Goal: Task Accomplishment & Management: Manage account settings

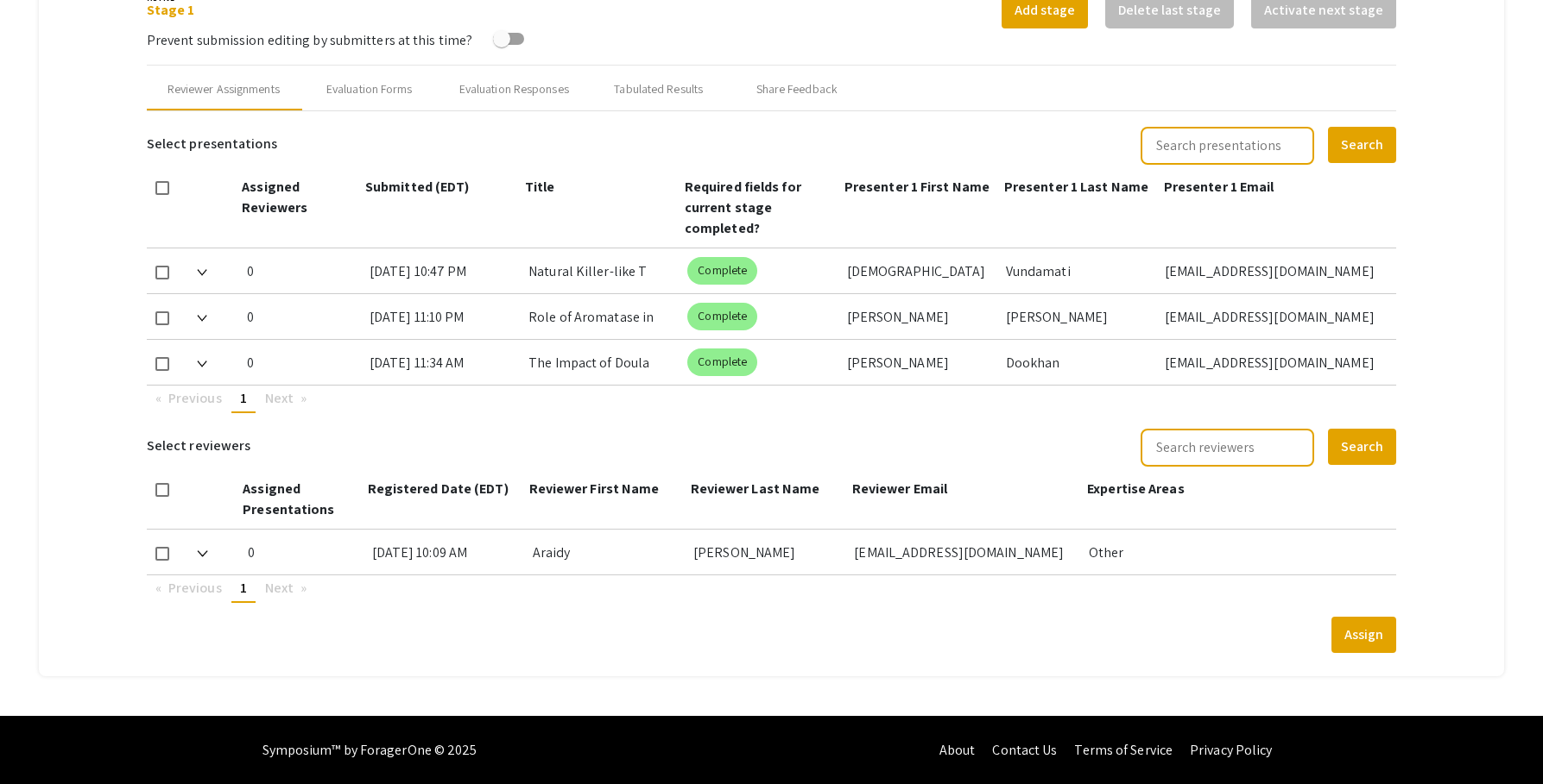
click at [1454, 241] on mat-tab-group "Abstract Management Submissions Abstract Booklet Helpful articles Abstract Mana…" at bounding box center [771, 105] width 1466 height 1143
click at [1436, 243] on mat-tab-group "Abstract Management Submissions Abstract Booklet Helpful articles Abstract Mana…" at bounding box center [771, 105] width 1466 height 1143
click at [1453, 226] on mat-tab-group "Abstract Management Submissions Abstract Booklet Helpful articles Abstract Mana…" at bounding box center [771, 105] width 1466 height 1143
click at [1455, 281] on mat-tab-group "Abstract Management Submissions Abstract Booklet Helpful articles Abstract Mana…" at bounding box center [771, 105] width 1466 height 1143
click at [1452, 170] on mat-tab-group "Abstract Management Submissions Abstract Booklet Helpful articles Abstract Mana…" at bounding box center [771, 105] width 1466 height 1143
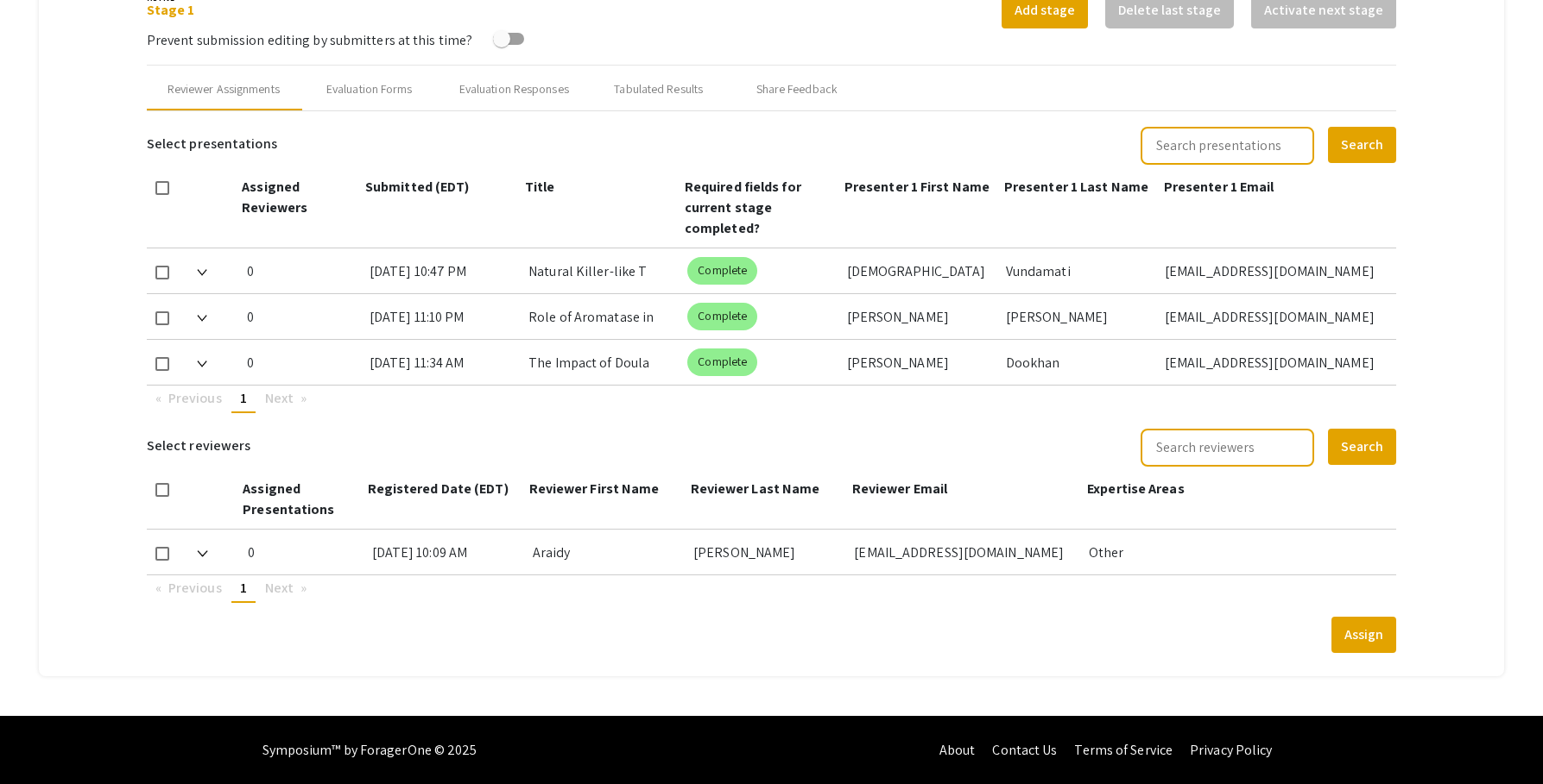
scroll to position [667, 0]
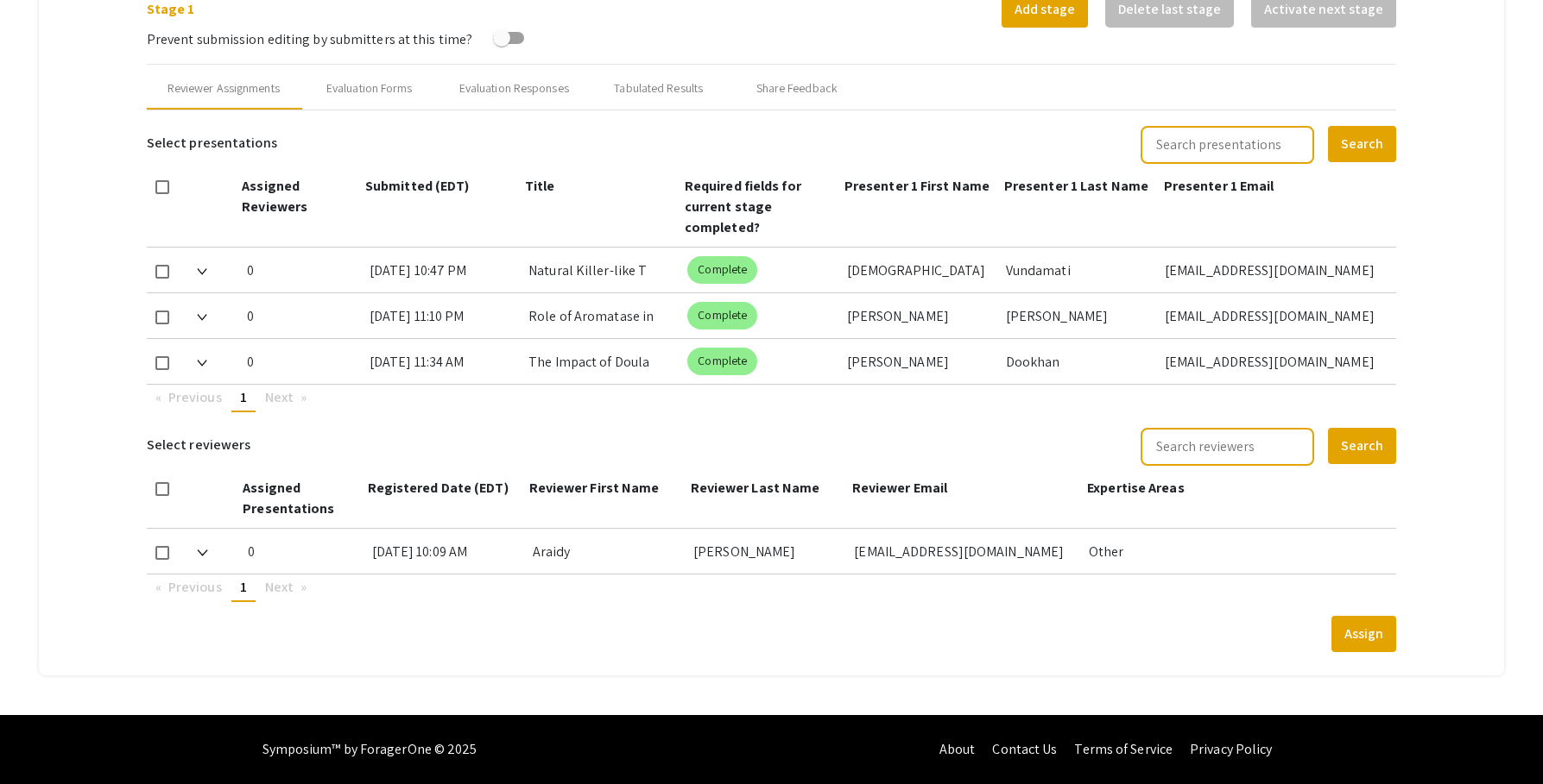
click at [1449, 307] on mat-tab-group "Abstract Management Submissions Abstract Booklet Helpful articles Abstract Mana…" at bounding box center [771, 104] width 1466 height 1143
click at [1464, 65] on mat-tab-group "Abstract Management Submissions Abstract Booklet Helpful articles Abstract Mana…" at bounding box center [771, 104] width 1466 height 1143
click at [1454, 151] on mat-tab-group "Abstract Management Submissions Abstract Booklet Helpful articles Abstract Mana…" at bounding box center [771, 104] width 1466 height 1143
click at [1457, 361] on mat-tab-group "Abstract Management Submissions Abstract Booklet Helpful articles Abstract Mana…" at bounding box center [771, 104] width 1466 height 1143
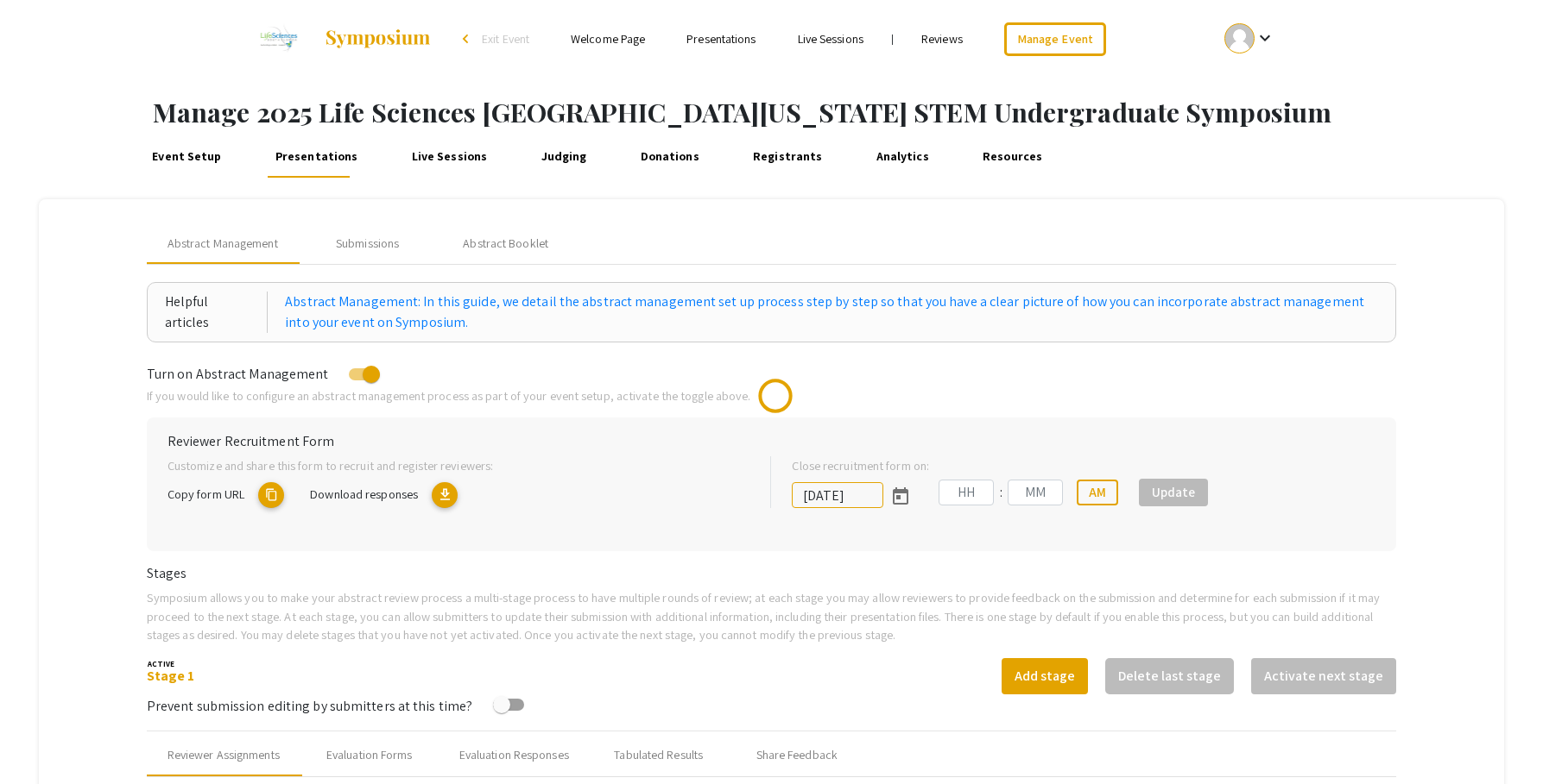
type input "[DATE]"
type input "05"
type input "00"
click at [1466, 571] on mat-tab-group "Abstract Management Submissions Abstract Booklet Helpful articles Abstract Mana…" at bounding box center [771, 793] width 1466 height 1189
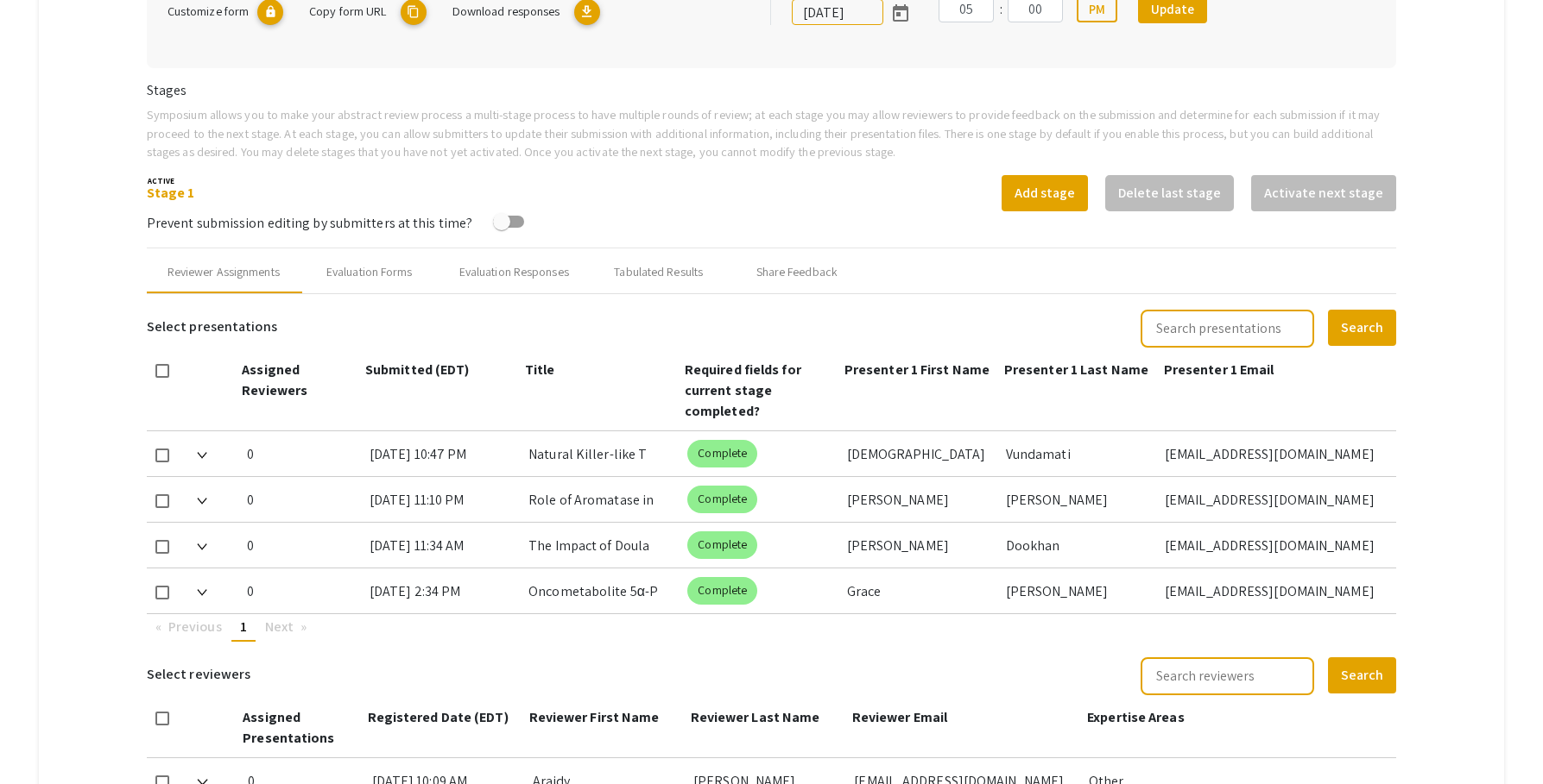
scroll to position [584, 0]
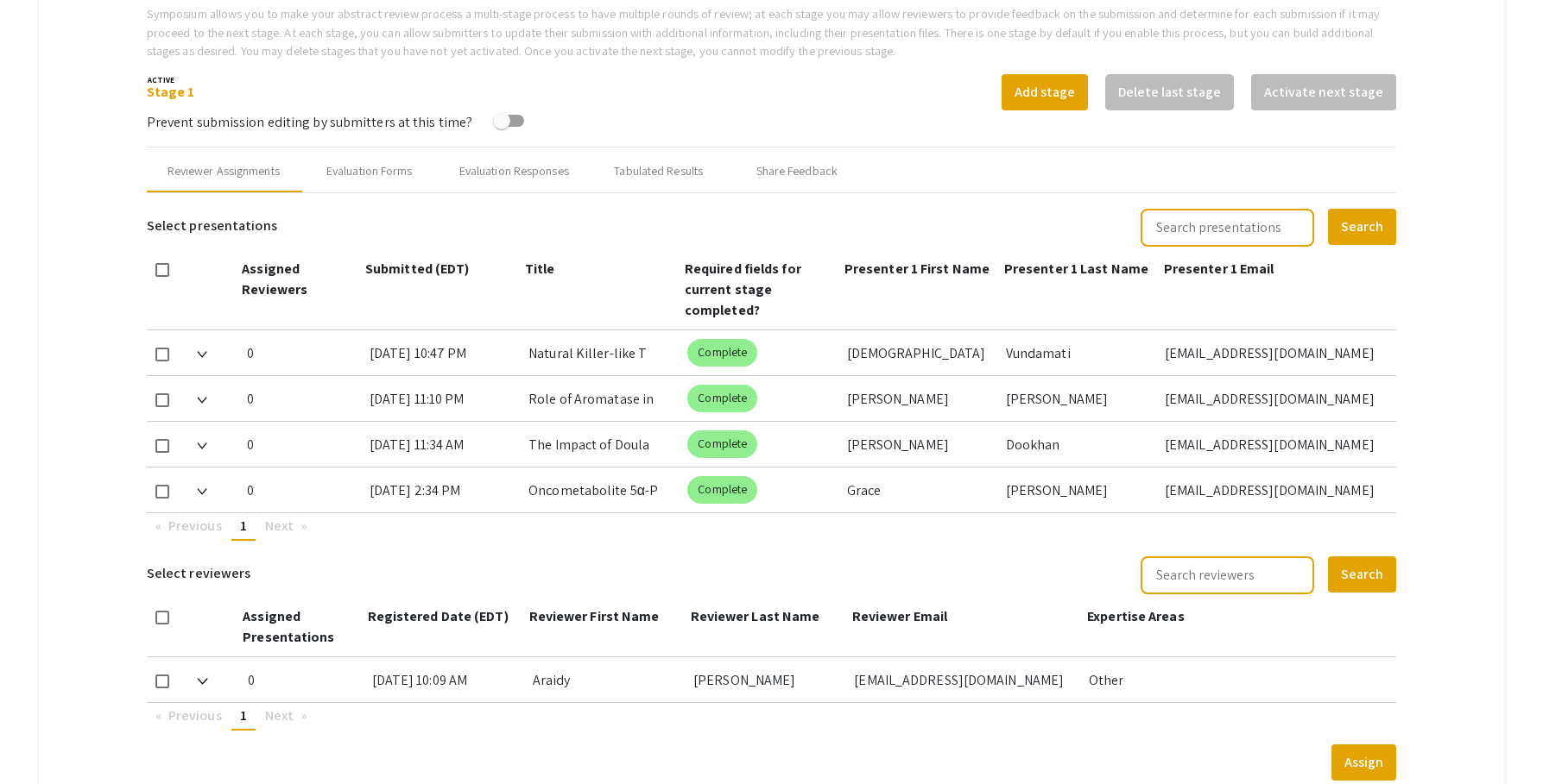
click at [1449, 458] on mat-tab-group "Abstract Management Submissions Abstract Booklet Helpful articles Abstract Mana…" at bounding box center [771, 210] width 1466 height 1189
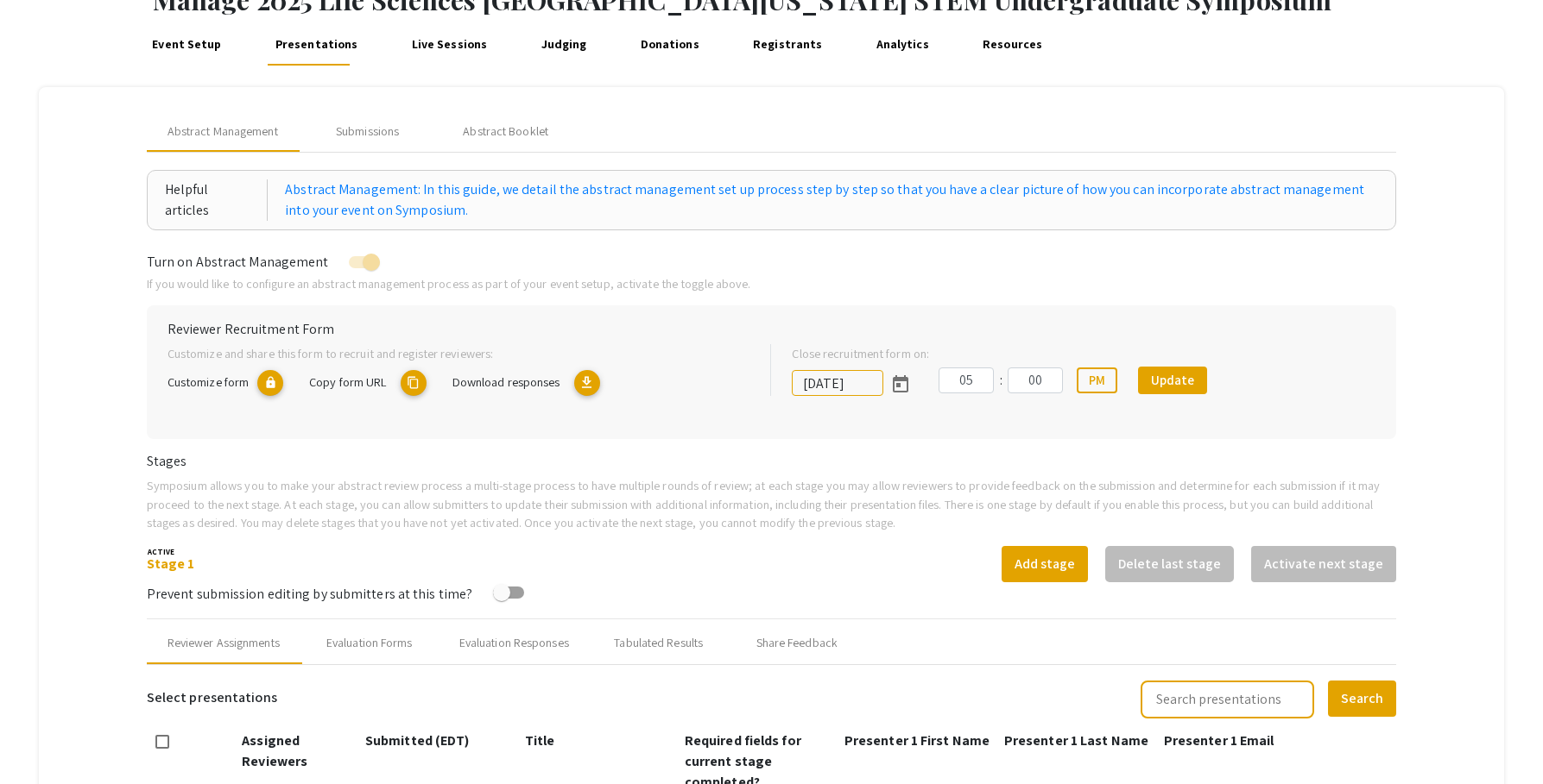
scroll to position [314, 0]
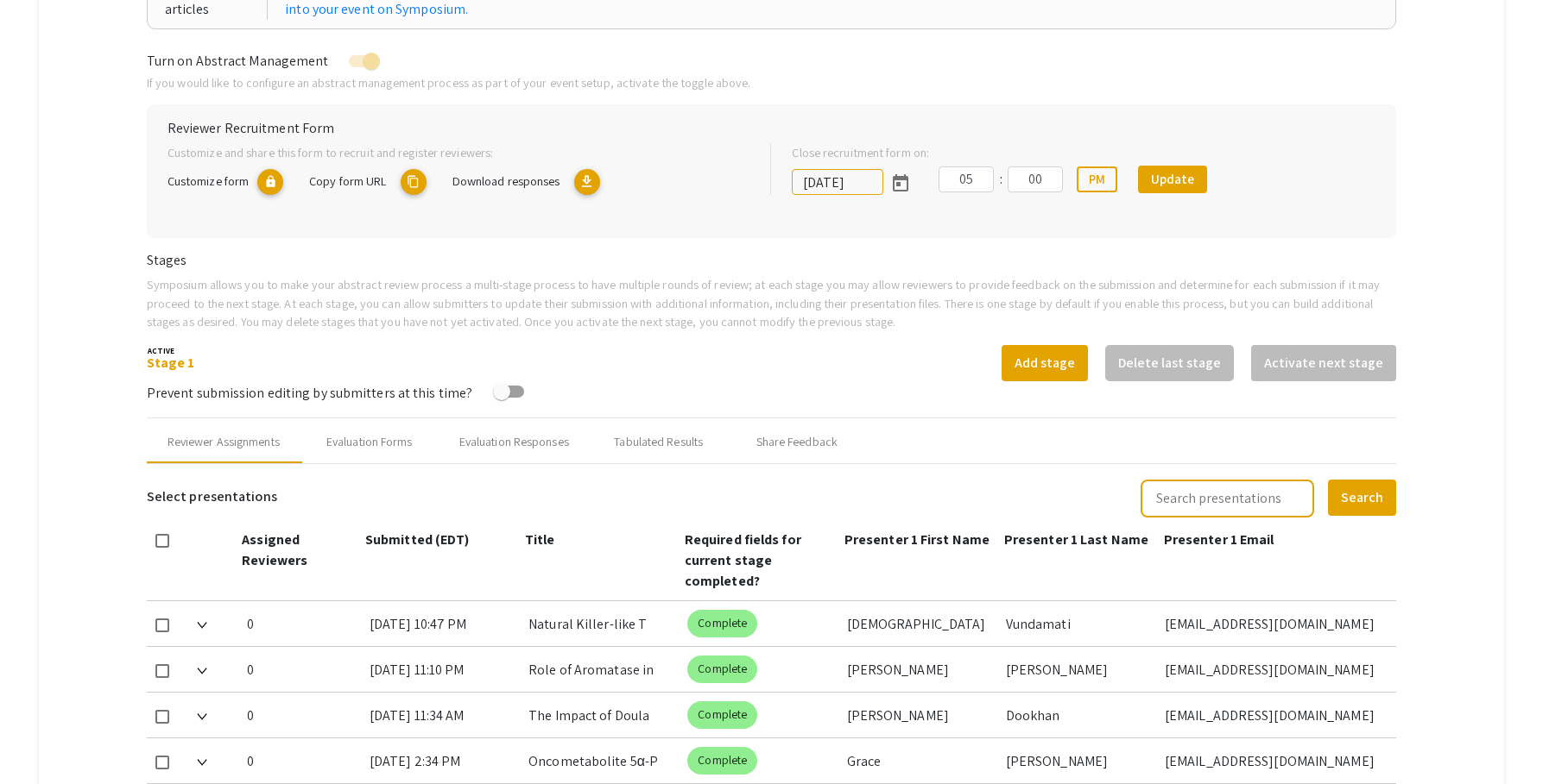
click at [1449, 458] on mat-tab-group "Abstract Management Submissions Abstract Booklet Helpful articles Abstract Mana…" at bounding box center [771, 480] width 1466 height 1189
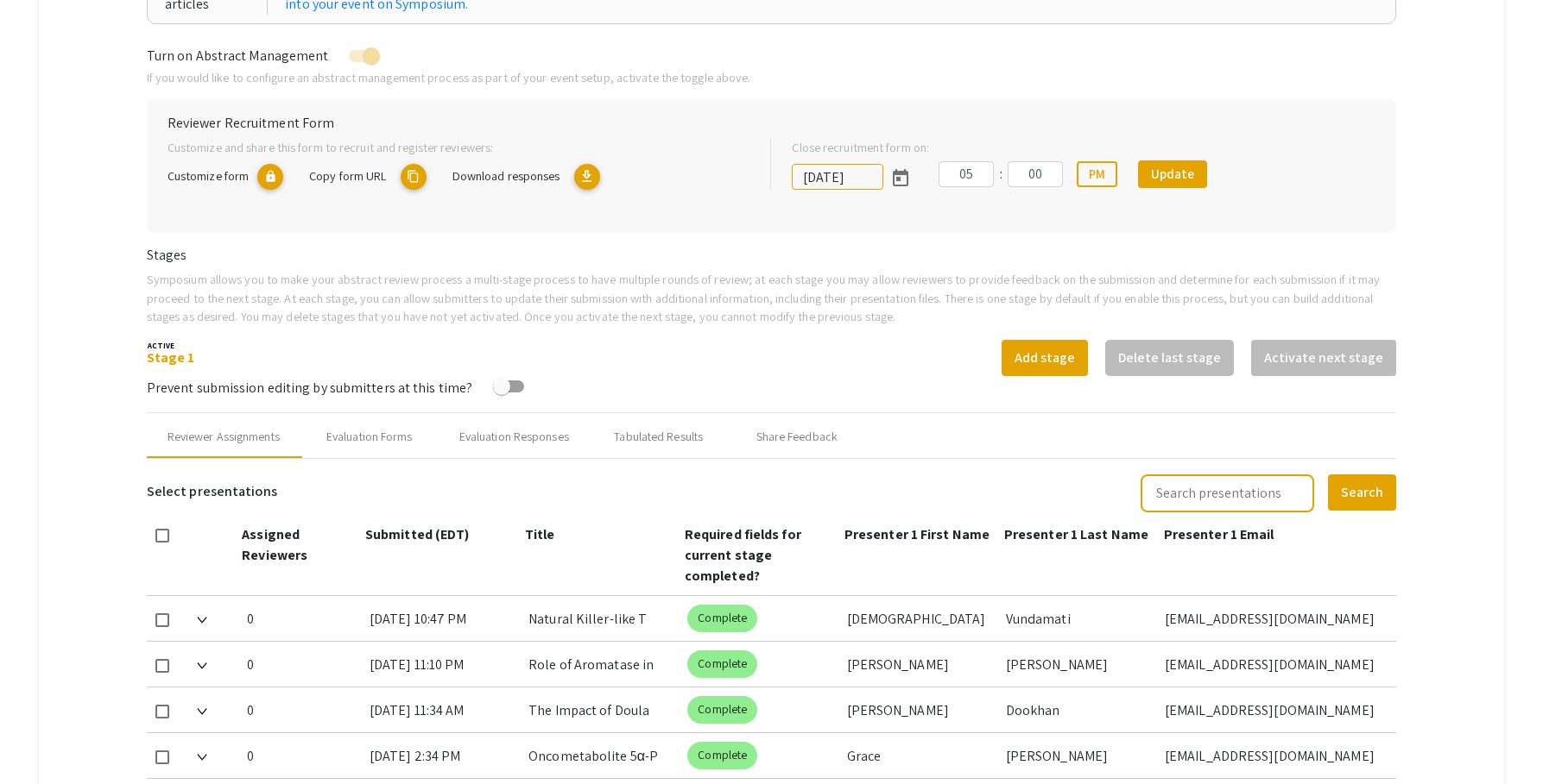
scroll to position [331, 0]
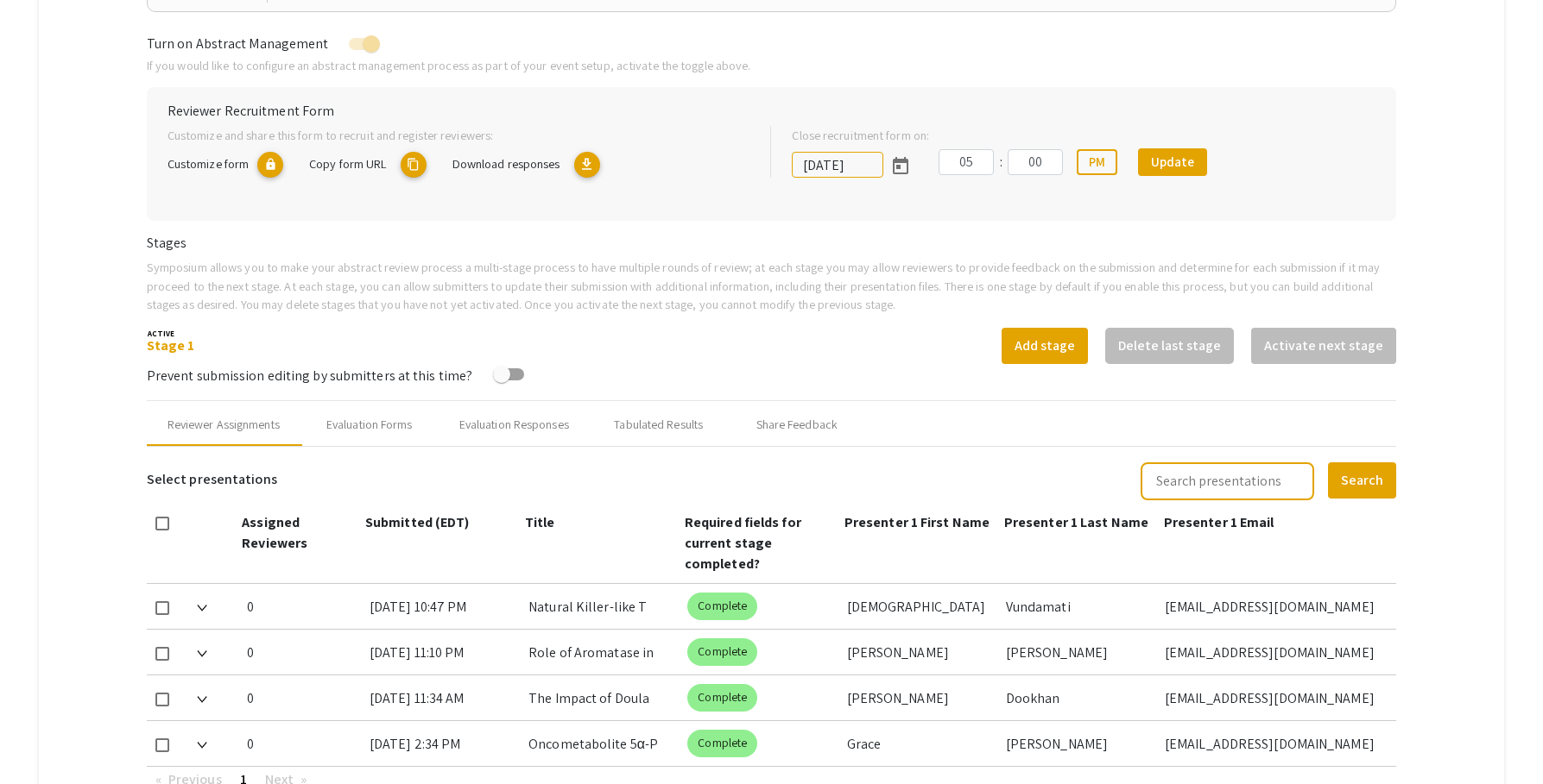
click at [1482, 125] on mat-tab-group "Abstract Management Submissions Abstract Booklet Helpful articles Abstract Mana…" at bounding box center [771, 463] width 1466 height 1189
